Goal: Check status: Check status

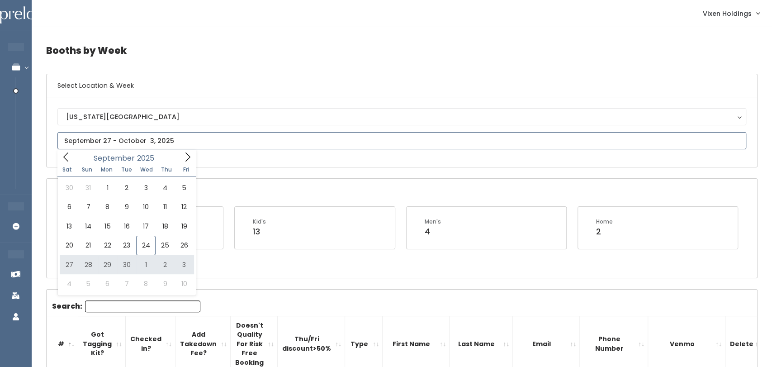
type input "September 27 to October 3"
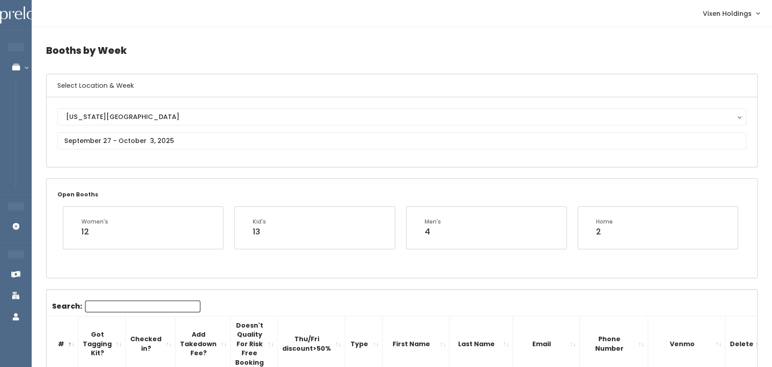
click at [139, 120] on div "[US_STATE][GEOGRAPHIC_DATA]" at bounding box center [402, 117] width 672 height 10
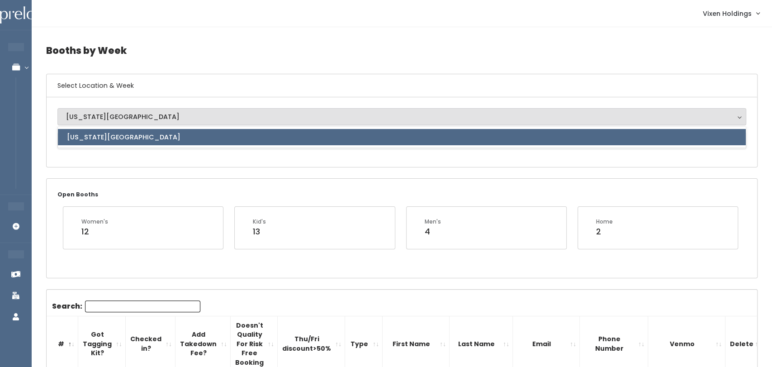
click at [120, 130] on link "[US_STATE][GEOGRAPHIC_DATA]" at bounding box center [402, 137] width 688 height 16
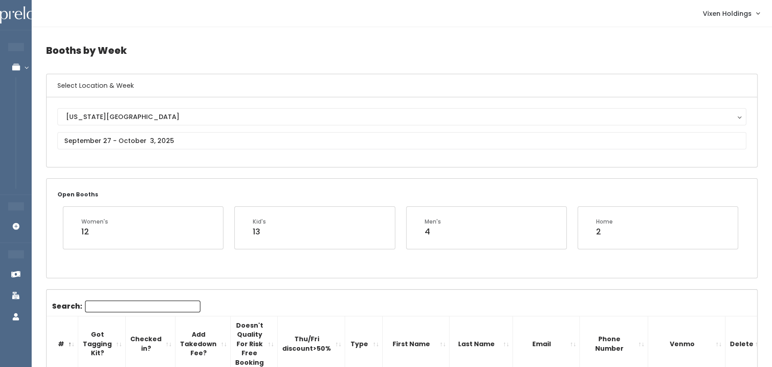
click at [115, 152] on div "Oklahoma City Oklahoma City Oklahoma City" at bounding box center [401, 132] width 689 height 48
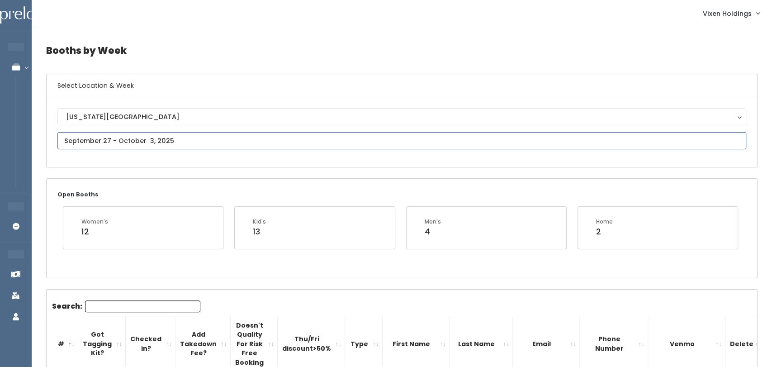
click at [121, 142] on input "text" at bounding box center [401, 140] width 689 height 17
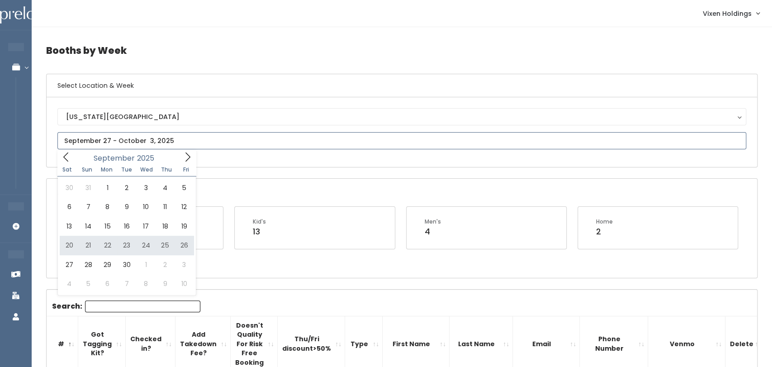
type input "September 20 to September 26"
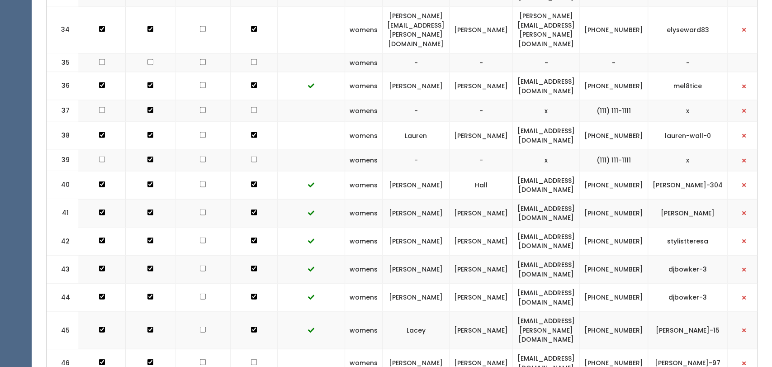
scroll to position [1189, 0]
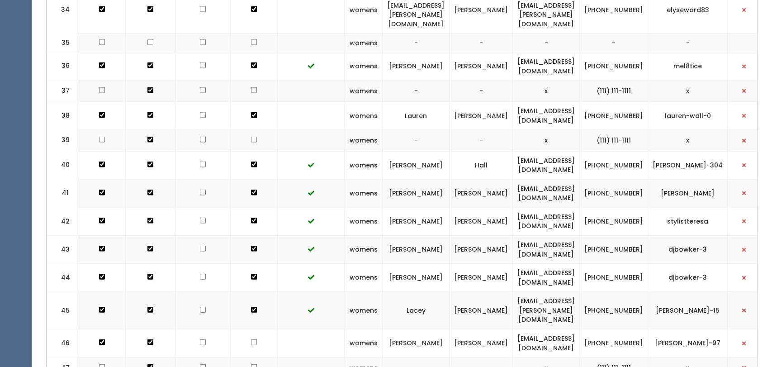
click at [406, 179] on td "Terika" at bounding box center [416, 193] width 67 height 28
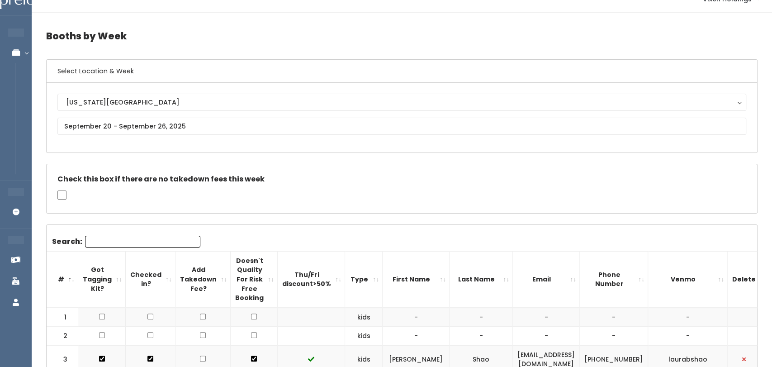
scroll to position [0, 0]
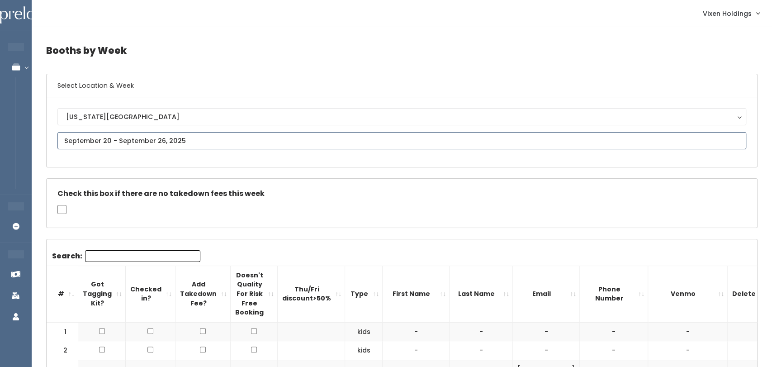
click at [85, 138] on input "text" at bounding box center [401, 140] width 689 height 17
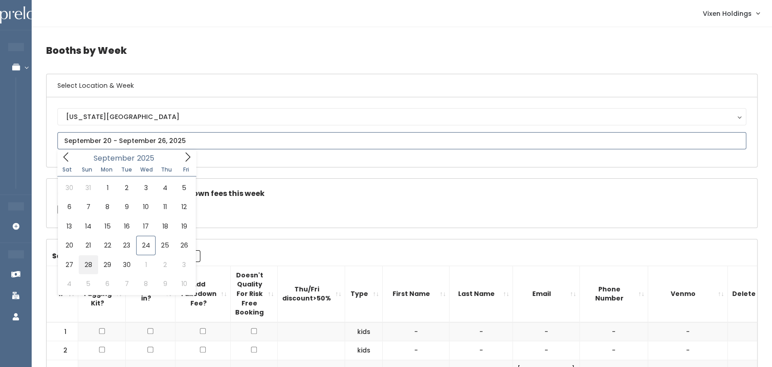
type input "September 27 to October 3"
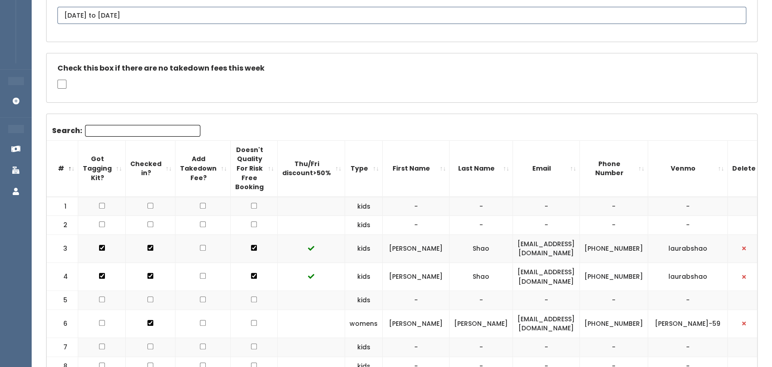
scroll to position [127, 0]
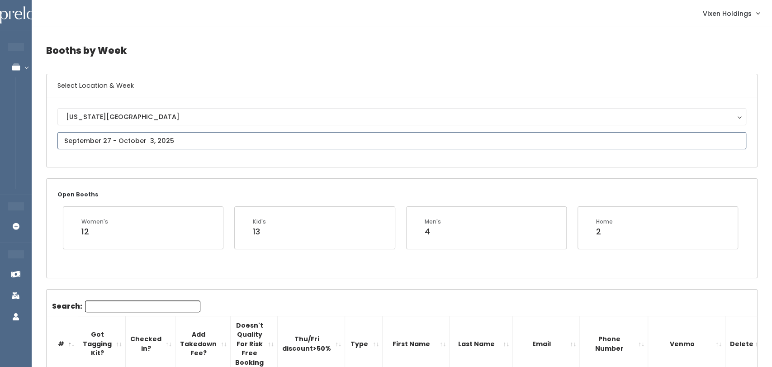
click at [135, 133] on input "text" at bounding box center [401, 140] width 689 height 17
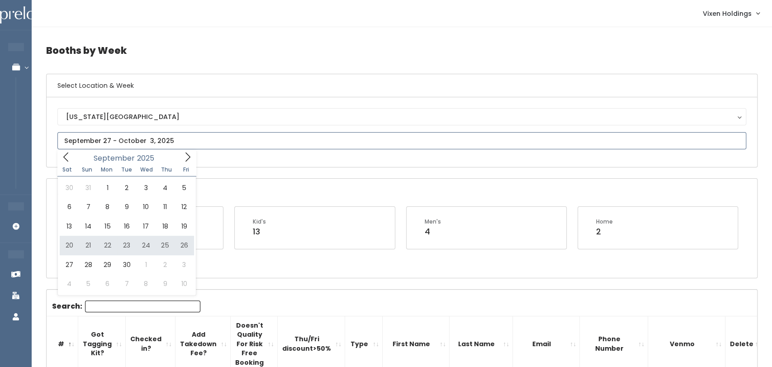
type input "September 20 to September 26"
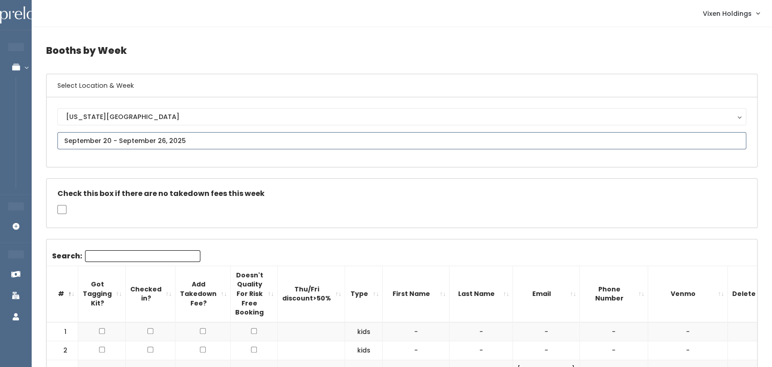
click at [260, 139] on input "text" at bounding box center [401, 140] width 689 height 17
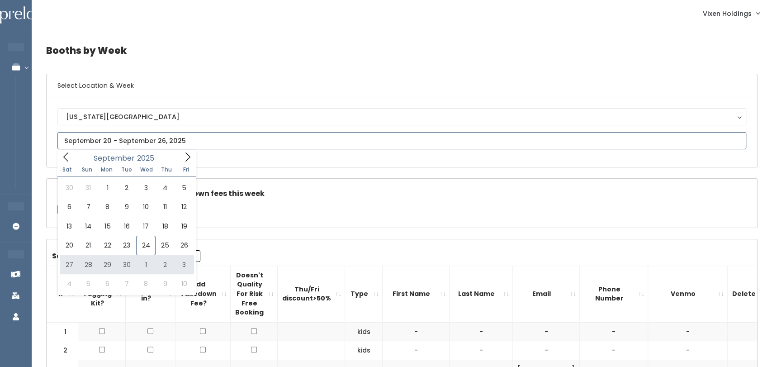
type input "[DATE] to [DATE]"
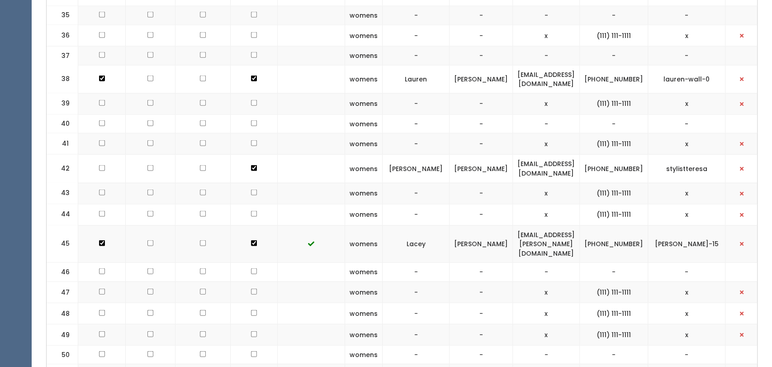
scroll to position [964, 0]
